Goal: Task Accomplishment & Management: Use online tool/utility

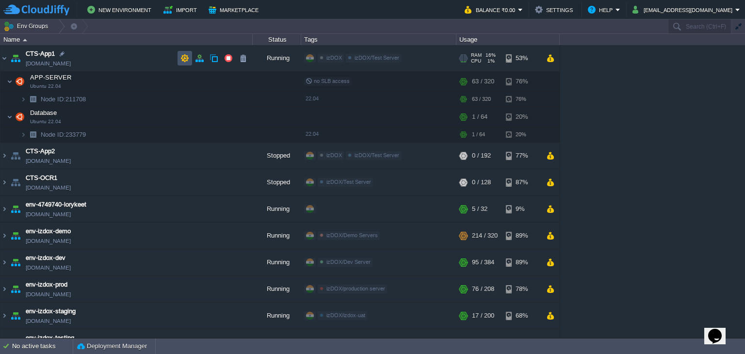
click at [185, 56] on button "button" at bounding box center [184, 58] width 9 height 9
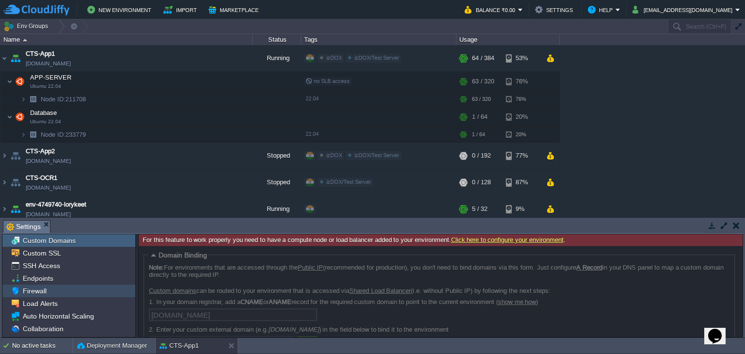
click at [59, 293] on div "Firewall" at bounding box center [68, 291] width 133 height 13
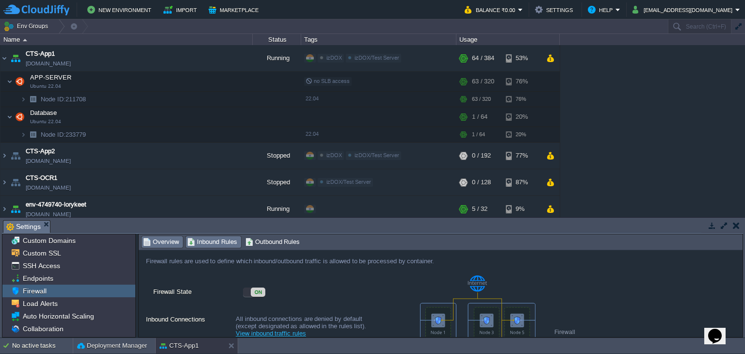
click at [215, 237] on span "Inbound Rules" at bounding box center [212, 242] width 50 height 11
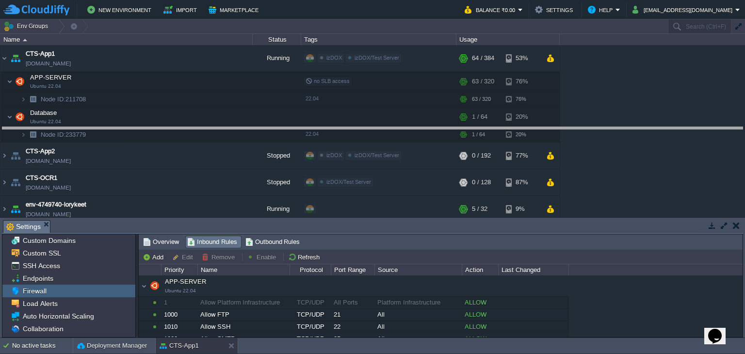
drag, startPoint x: 346, startPoint y: 232, endPoint x: 352, endPoint y: 219, distance: 14.8
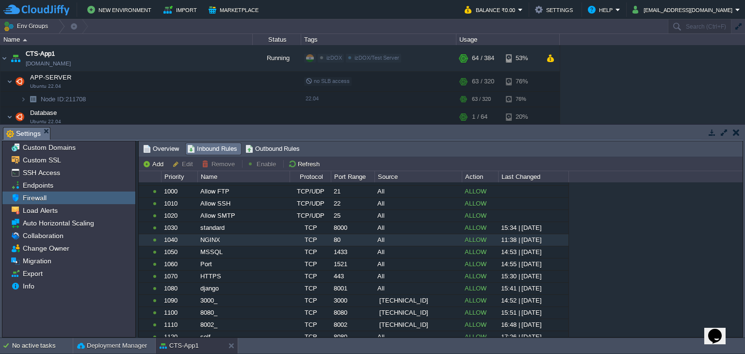
scroll to position [58, 0]
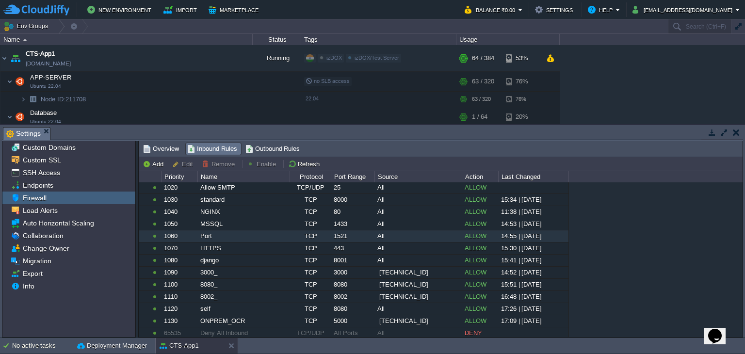
click at [394, 231] on div "All" at bounding box center [418, 236] width 86 height 12
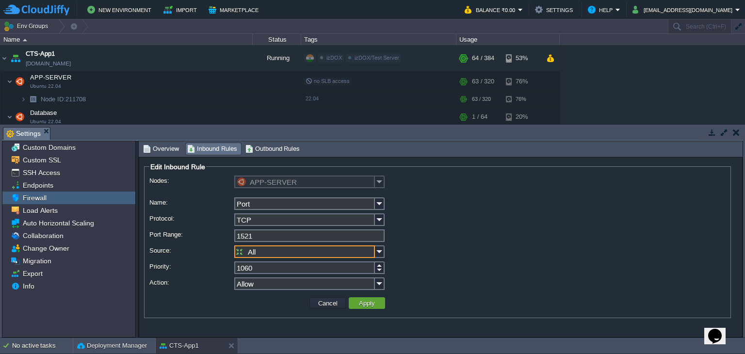
click at [276, 254] on input "All" at bounding box center [304, 251] width 141 height 13
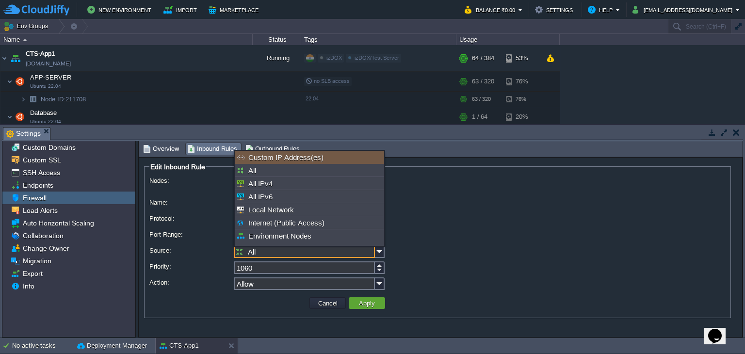
click at [298, 158] on div "Custom IP Address(es)" at bounding box center [309, 157] width 149 height 13
type input "Custom IP Address(es)"
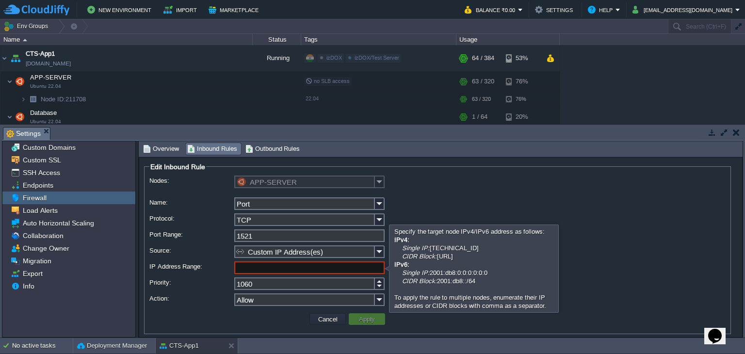
paste input "[TECHNICAL_ID]"
type input "[TECHNICAL_ID]"
click at [376, 320] on button "Apply" at bounding box center [367, 319] width 22 height 9
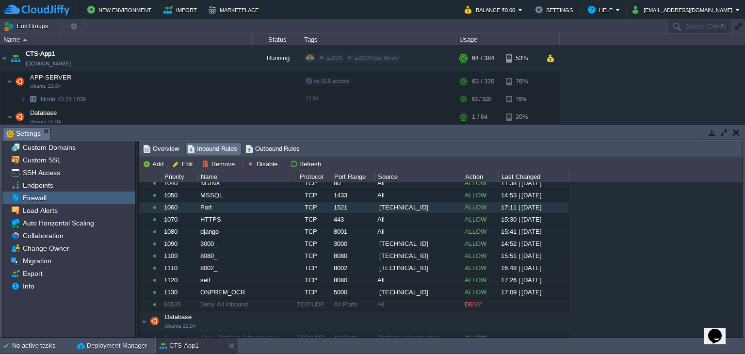
scroll to position [87, 0]
